Goal: Task Accomplishment & Management: Manage account settings

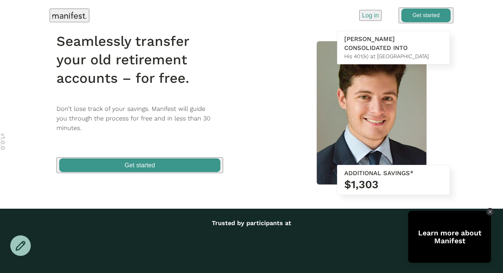
click at [371, 19] on p "Log in" at bounding box center [370, 15] width 17 height 9
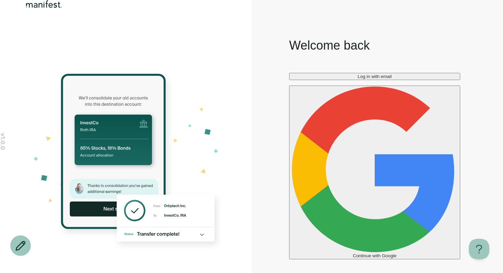
click at [289, 229] on div "Welcome back Log in with email Continue with Google Don't have an account? Crea…" at bounding box center [374, 160] width 246 height 247
click at [317, 89] on div "Welcome back Log in with email Continue with Google Don't have an account? Crea…" at bounding box center [374, 160] width 246 height 247
click at [322, 80] on button "Log in with email" at bounding box center [374, 76] width 171 height 7
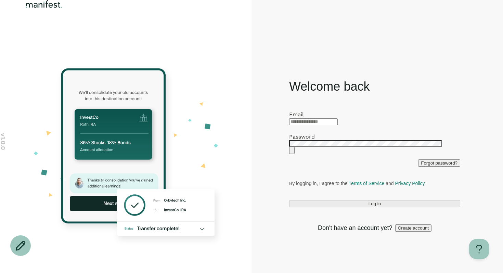
click at [315, 118] on input "email" at bounding box center [313, 121] width 49 height 7
click at [346, 94] on div "Welcome back Email Password Forgot password? By logging in, I agree to the Term…" at bounding box center [374, 155] width 171 height 154
